Goal: Check status: Check status

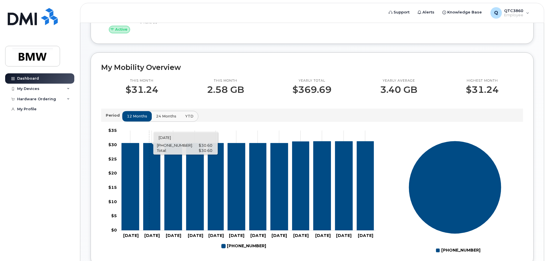
scroll to position [117, 0]
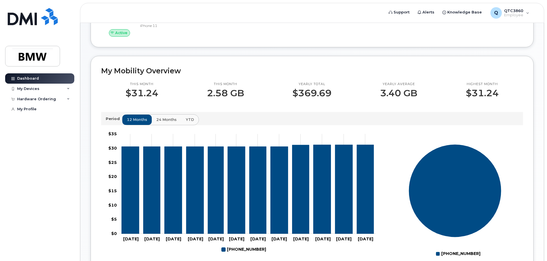
click at [166, 122] on span "24 months" at bounding box center [166, 119] width 20 height 5
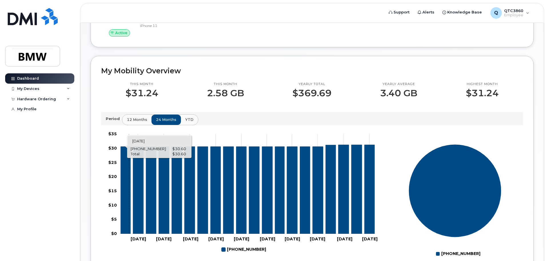
click at [129, 187] on icon "864-908-7770" at bounding box center [126, 189] width 10 height 87
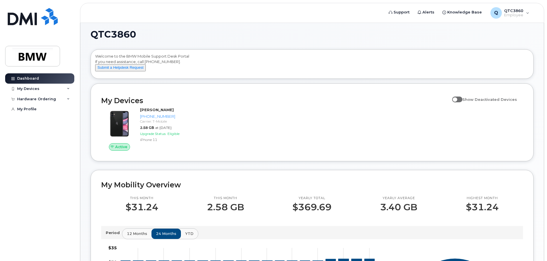
scroll to position [3, 0]
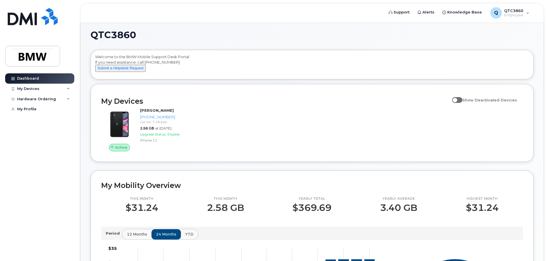
click at [463, 103] on span at bounding box center [458, 100] width 10 height 6
click at [457, 99] on input "Show Deactivated Devices" at bounding box center [455, 96] width 5 height 5
click at [462, 103] on span at bounding box center [458, 100] width 10 height 6
click at [457, 99] on input "Show Deactivated Devices" at bounding box center [455, 96] width 5 height 5
checkbox input "false"
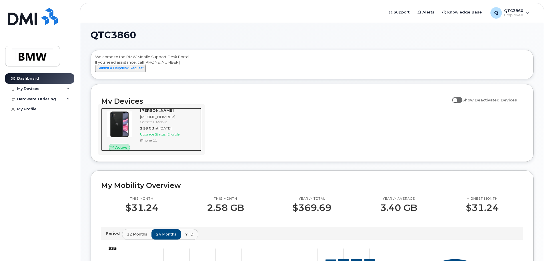
click at [148, 120] on div "[PHONE_NUMBER]" at bounding box center [169, 116] width 59 height 5
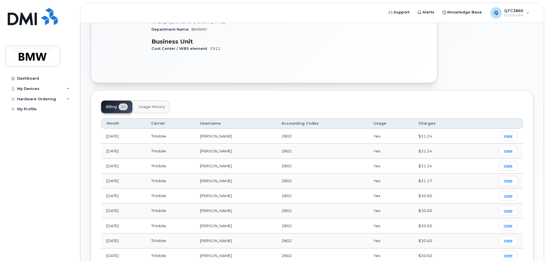
scroll to position [114, 0]
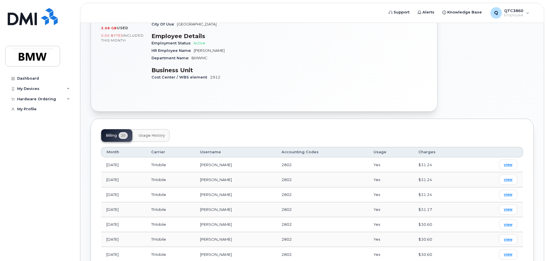
click at [162, 133] on button "Usage History" at bounding box center [151, 135] width 35 height 13
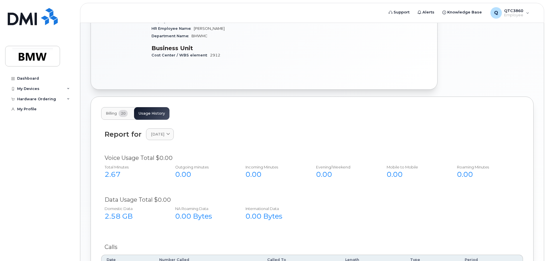
scroll to position [143, 0]
